Goal: Information Seeking & Learning: Learn about a topic

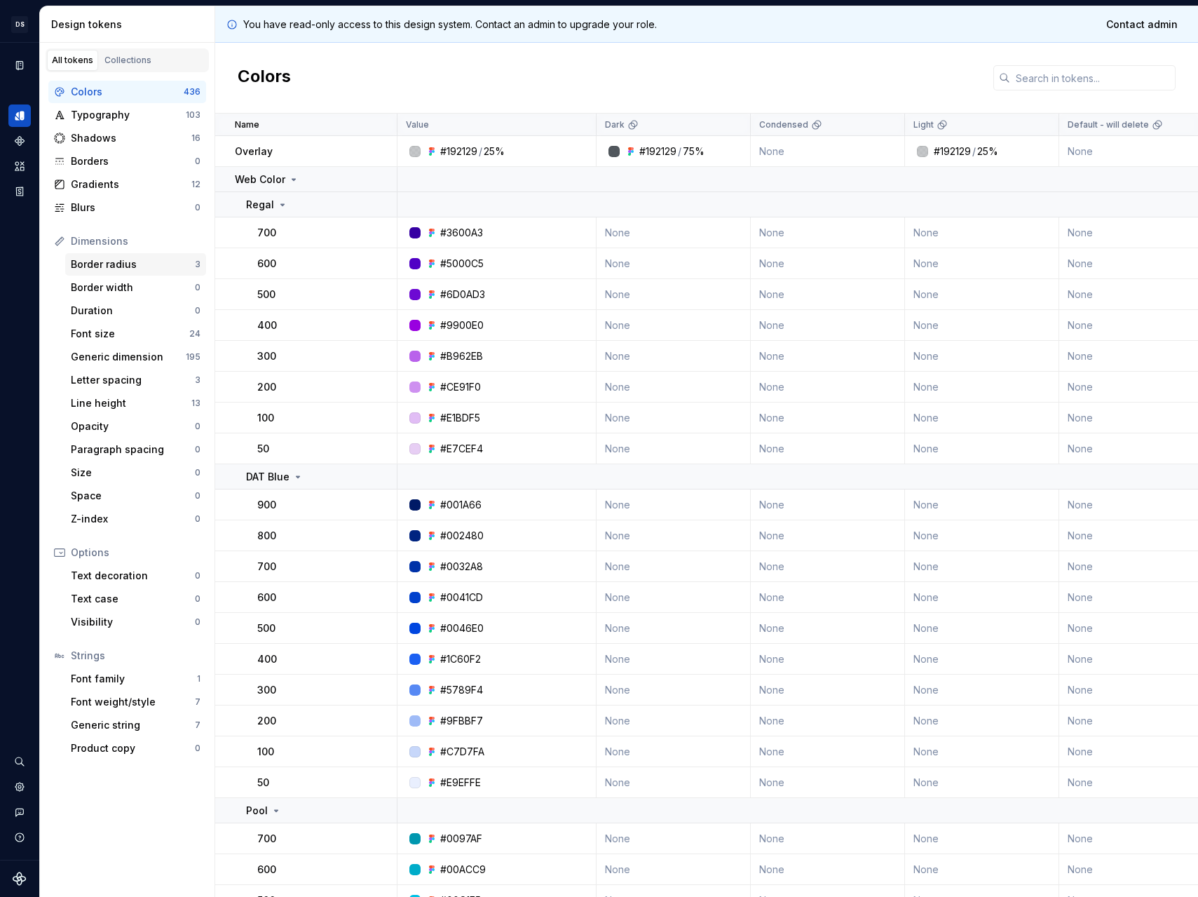
click at [190, 255] on div "Border radius 3" at bounding box center [135, 264] width 141 height 22
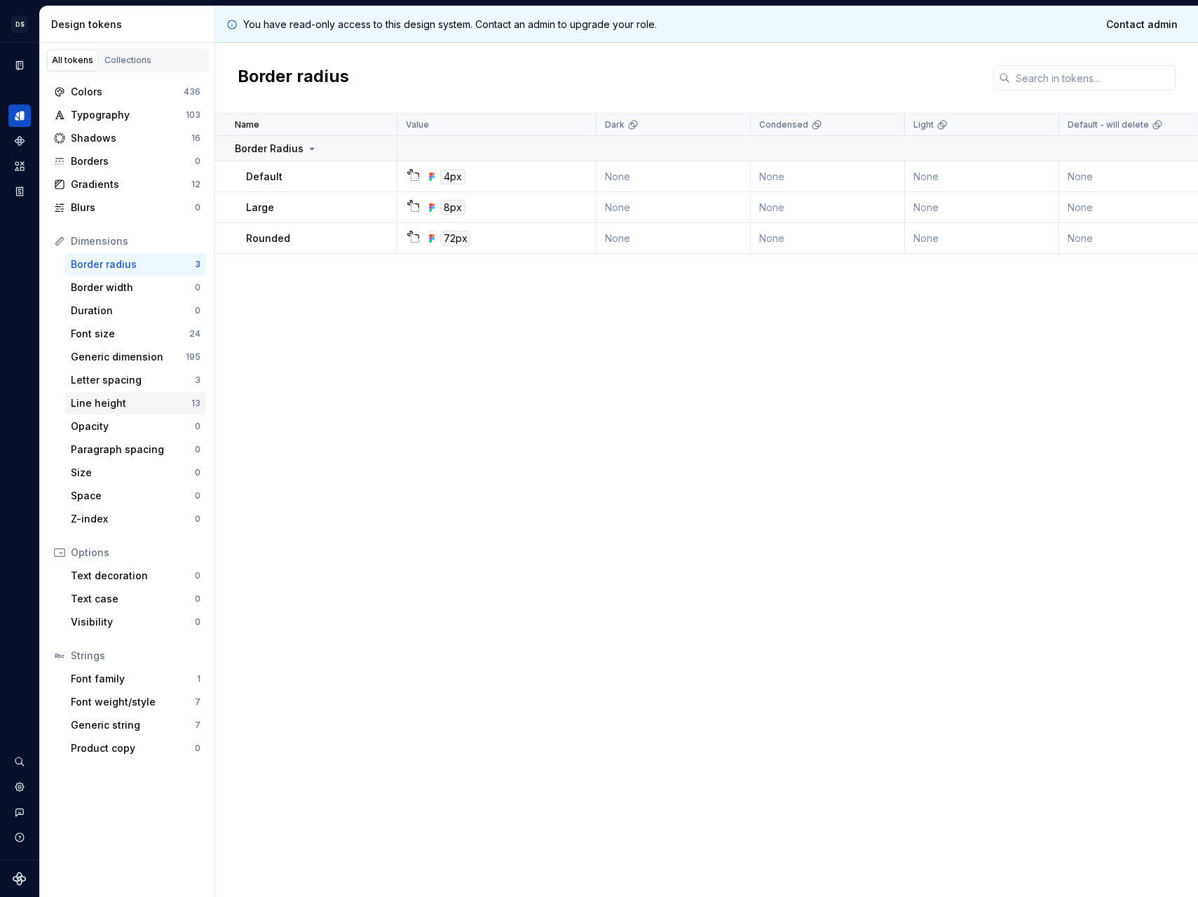
click at [142, 406] on div "Line height" at bounding box center [131, 403] width 121 height 14
